Goal: Task Accomplishment & Management: Complete application form

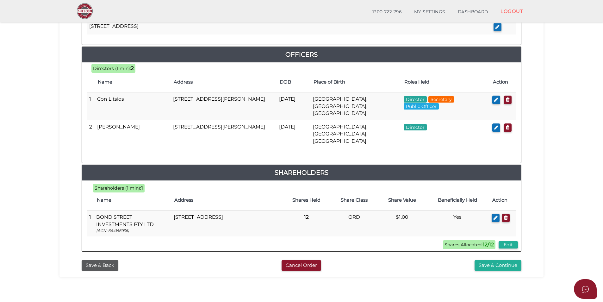
scroll to position [285, 0]
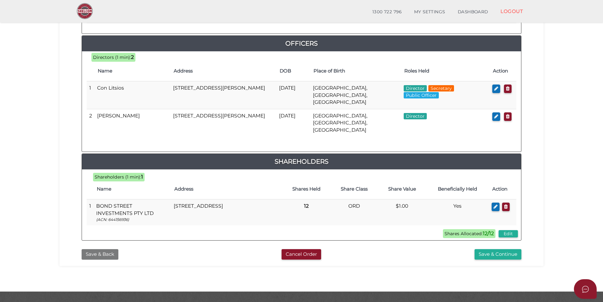
click at [98, 249] on button "Save & Back" at bounding box center [100, 254] width 37 height 10
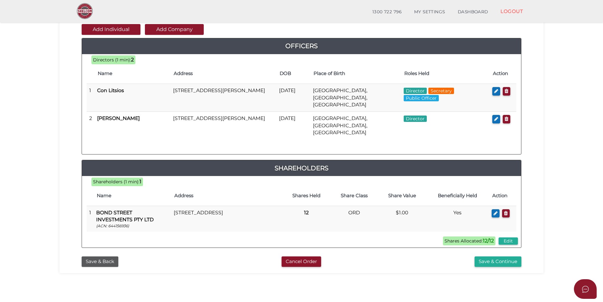
scroll to position [133, 0]
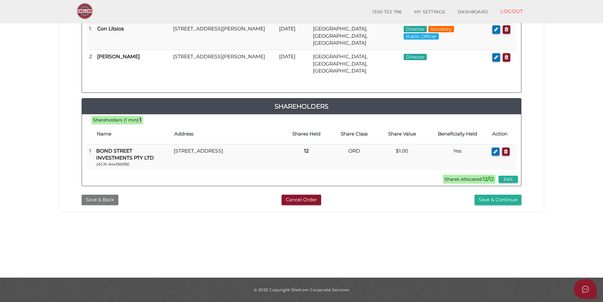
click at [111, 195] on button "Save & Back" at bounding box center [100, 200] width 37 height 10
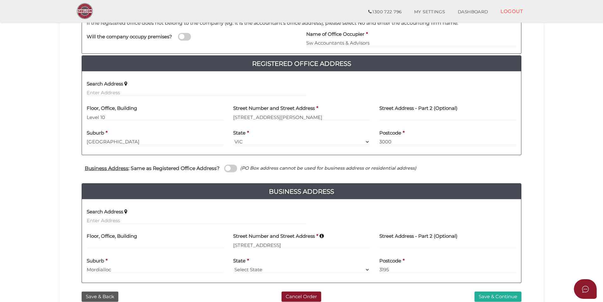
scroll to position [127, 0]
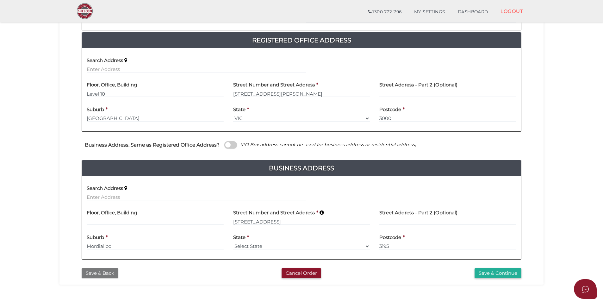
click at [110, 273] on button "Save & Back" at bounding box center [100, 273] width 37 height 10
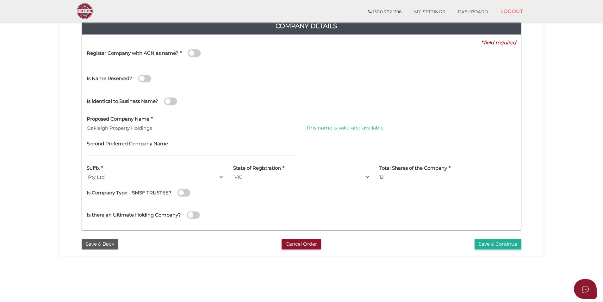
scroll to position [95, 0]
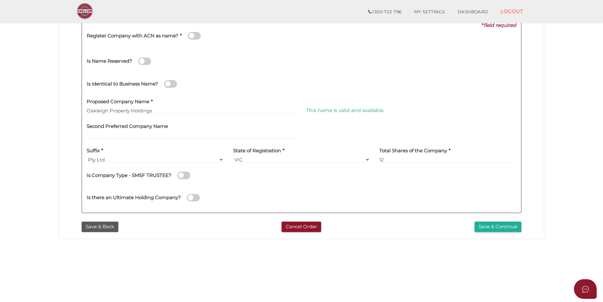
click at [189, 200] on span at bounding box center [193, 197] width 13 height 7
click at [0, 0] on input "checkbox" at bounding box center [0, 0] width 0 height 0
select select "[GEOGRAPHIC_DATA]"
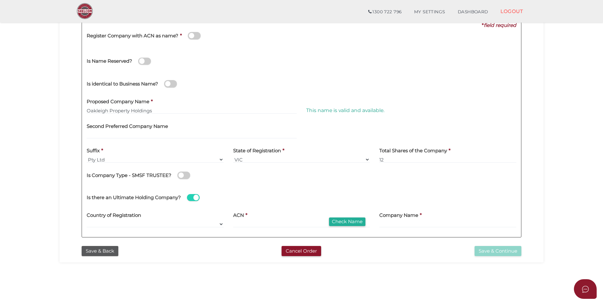
click at [194, 269] on section "Company Registration 8727135e35940280cb1732b8ac2c0915 1 REGISTRATION REQUIREMEN…" at bounding box center [301, 119] width 603 height 394
click at [238, 224] on input at bounding box center [301, 224] width 137 height 7
type input "644156936"
click at [351, 223] on button "Check Name" at bounding box center [347, 222] width 36 height 9
type input "BOND STREET INVESTMENTS PTY LTD"
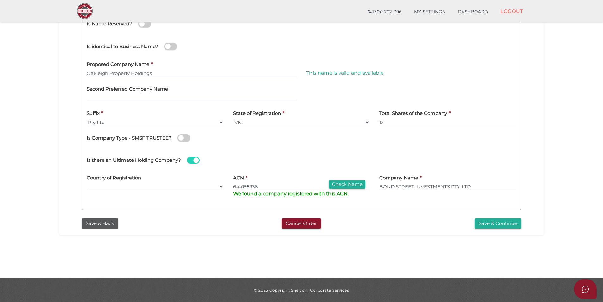
scroll to position [133, 0]
click at [508, 222] on button "Save & Continue" at bounding box center [498, 223] width 47 height 10
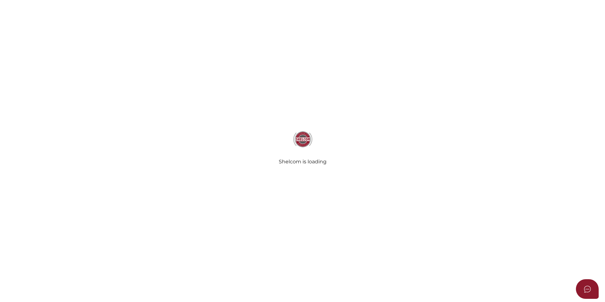
type input "Sw Accountants & Advisors"
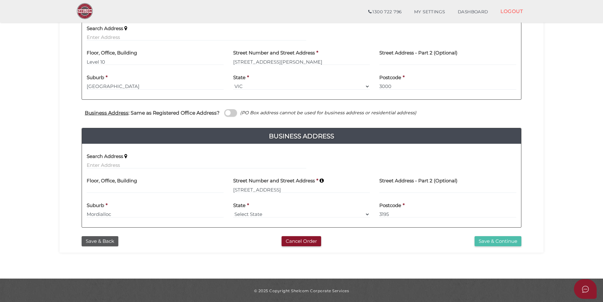
scroll to position [160, 0]
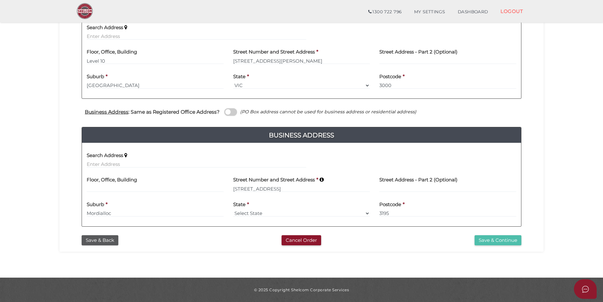
click at [503, 237] on button "Save & Continue" at bounding box center [498, 240] width 47 height 10
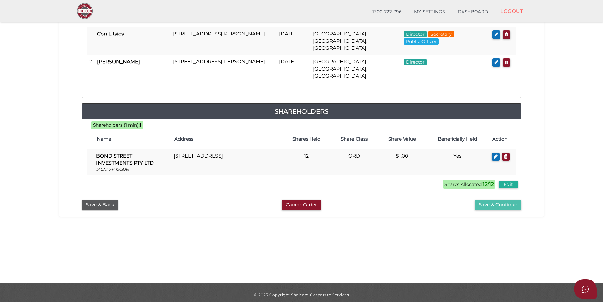
scroll to position [133, 0]
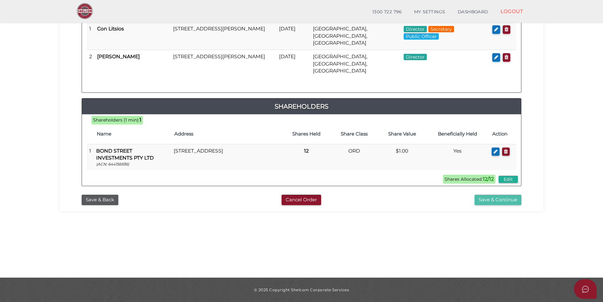
click at [496, 195] on button "Save & Continue" at bounding box center [498, 200] width 47 height 10
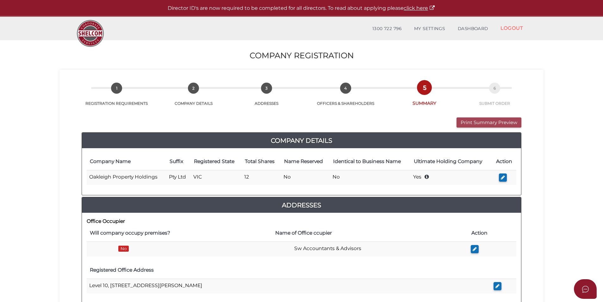
click at [489, 122] on button "Print Summary Preview" at bounding box center [489, 122] width 65 height 10
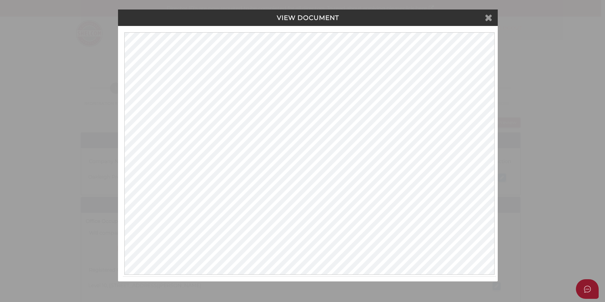
click at [491, 18] on icon at bounding box center [489, 17] width 8 height 9
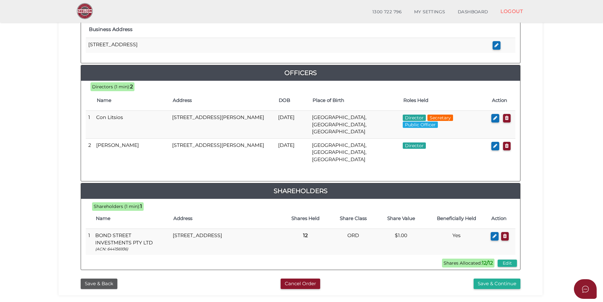
scroll to position [285, 0]
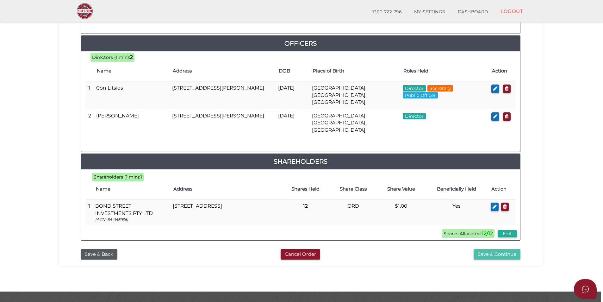
click at [496, 249] on button "Save & Continue" at bounding box center [497, 254] width 47 height 10
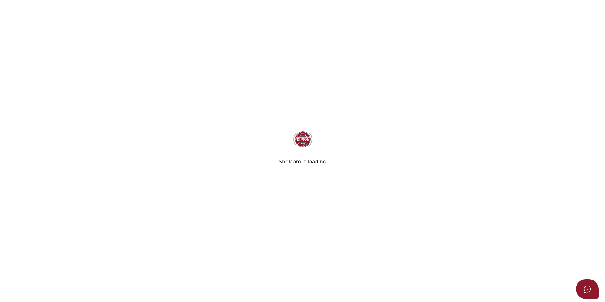
select select "Comb Binding"
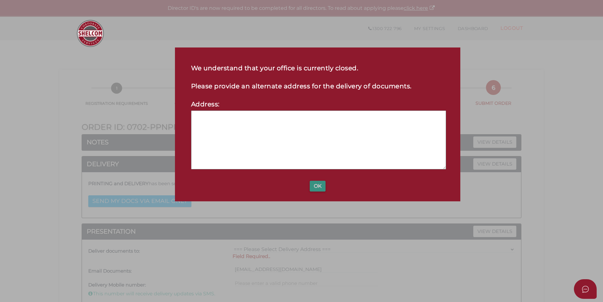
click at [322, 187] on button "OK" at bounding box center [318, 186] width 16 height 11
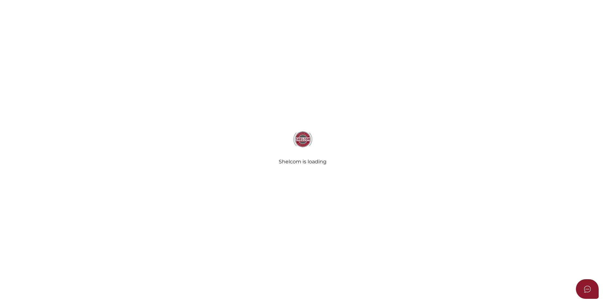
select select "Comb Binding"
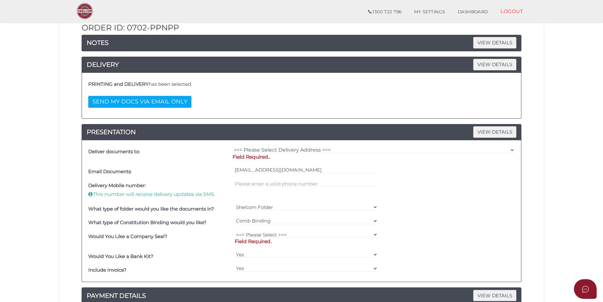
scroll to position [95, 0]
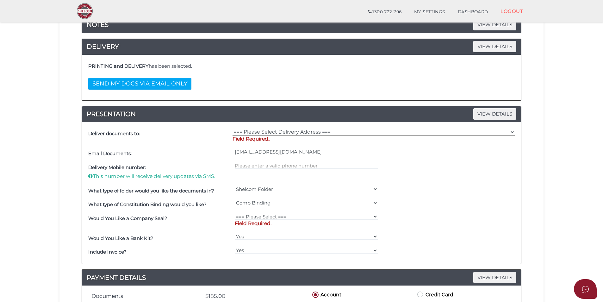
click at [300, 131] on select "=== Please Select Delivery Address === (User Address - [PERSON_NAME]) Level [GE…" at bounding box center [374, 132] width 282 height 7
select select "0"
click at [233, 129] on select "=== Please Select Delivery Address === (User Address - [PERSON_NAME]) Level [GE…" at bounding box center [374, 132] width 282 height 7
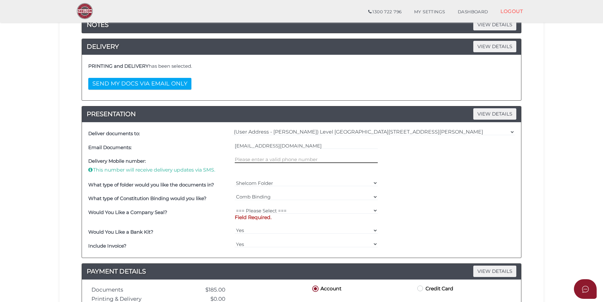
click at [278, 156] on input "text" at bounding box center [306, 159] width 143 height 7
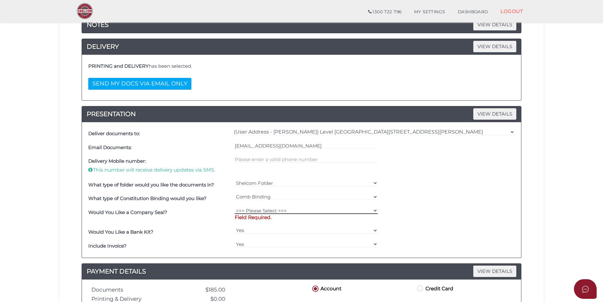
click at [287, 209] on select "=== Please Select === Fold Seal $50 No Seal" at bounding box center [306, 210] width 143 height 7
select select "0"
click at [235, 207] on select "=== Please Select === Fold Seal $50 No Seal" at bounding box center [306, 210] width 143 height 7
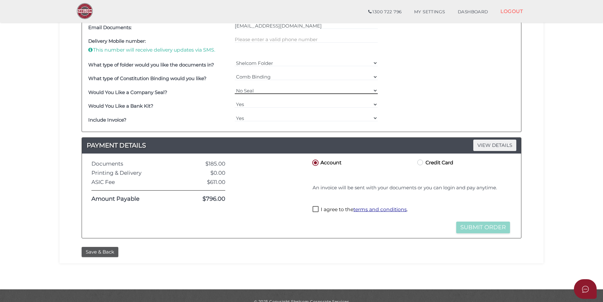
scroll to position [222, 0]
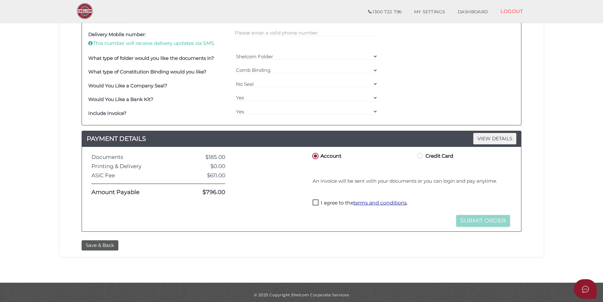
click at [316, 202] on label "I agree to the terms and conditions ." at bounding box center [360, 203] width 95 height 8
checkbox input "true"
click at [470, 220] on button "Submit Order" at bounding box center [484, 221] width 54 height 12
